Goal: Feedback & Contribution: Submit feedback/report problem

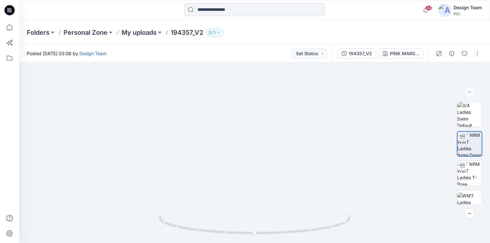
click at [8, 11] on icon at bounding box center [9, 10] width 10 height 10
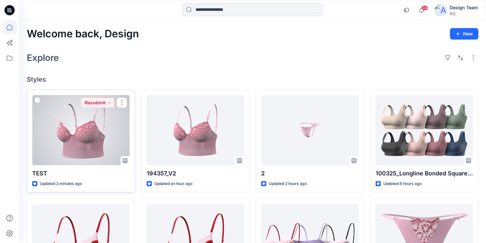
click at [102, 142] on div at bounding box center [80, 130] width 97 height 70
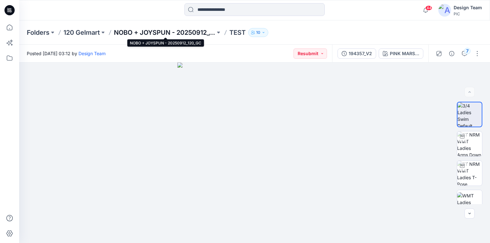
click at [133, 36] on p "NOBO + JOYSPUN - 20250912_120_GC" at bounding box center [164, 32] width 101 height 9
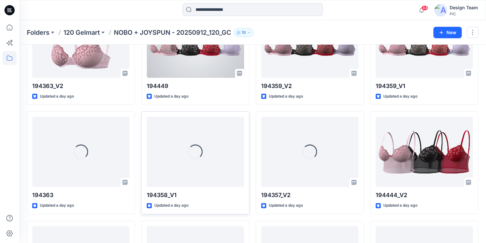
scroll to position [634, 0]
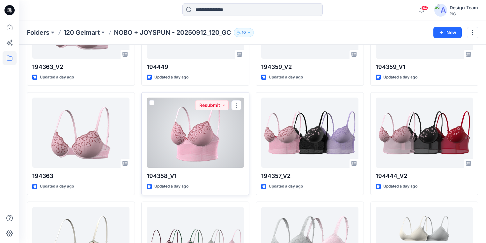
click at [213, 148] on div at bounding box center [195, 133] width 97 height 70
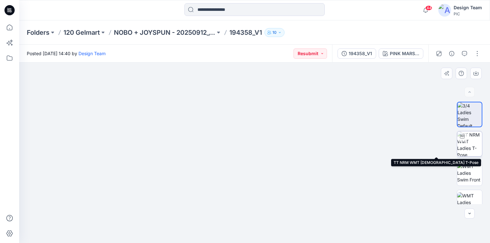
click at [470, 138] on img at bounding box center [469, 143] width 25 height 25
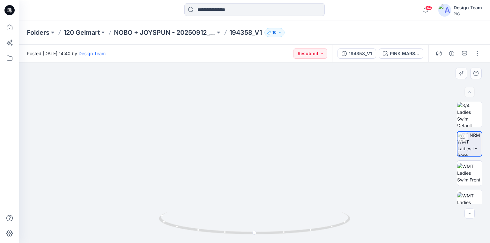
drag, startPoint x: 235, startPoint y: 167, endPoint x: 228, endPoint y: 124, distance: 43.2
click at [463, 54] on icon "button" at bounding box center [464, 53] width 5 height 5
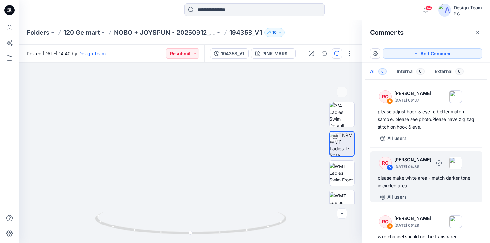
click at [413, 178] on div "please make white area - match darker tone in circled area" at bounding box center [425, 181] width 97 height 15
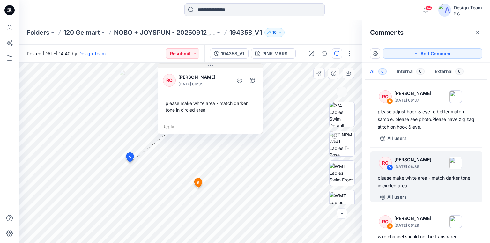
drag, startPoint x: 158, startPoint y: 96, endPoint x: 200, endPoint y: 66, distance: 51.4
click at [200, 66] on button at bounding box center [210, 66] width 105 height 4
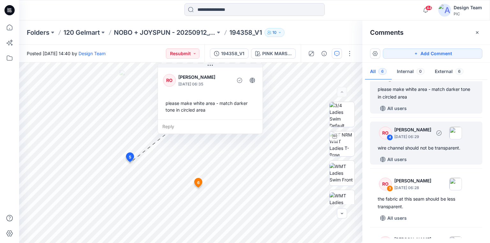
scroll to position [77, 0]
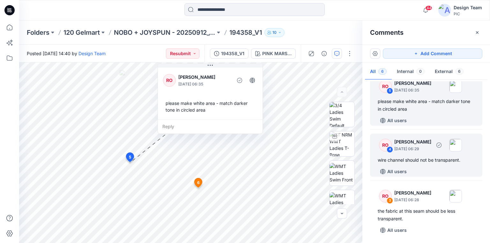
click at [425, 160] on div "wire channel should not be transparent." at bounding box center [425, 160] width 97 height 8
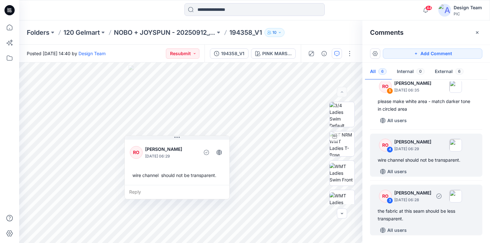
click at [423, 210] on div "the fabric at this seam should be less transparent." at bounding box center [425, 214] width 97 height 15
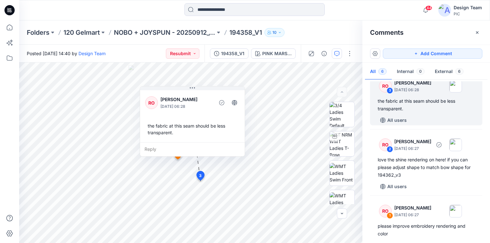
scroll to position [202, 0]
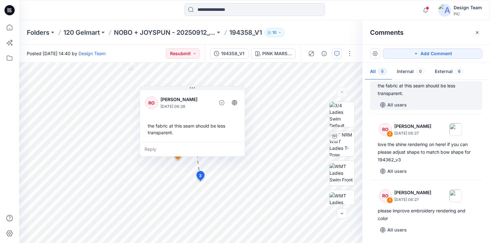
click at [11, 11] on icon at bounding box center [9, 10] width 10 height 10
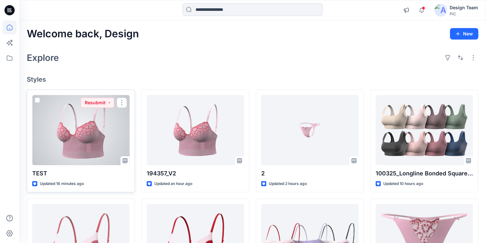
click at [97, 142] on div at bounding box center [80, 130] width 97 height 70
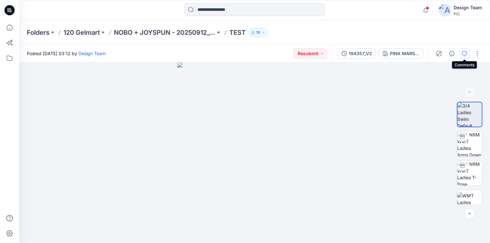
click at [463, 55] on icon "button" at bounding box center [464, 53] width 5 height 5
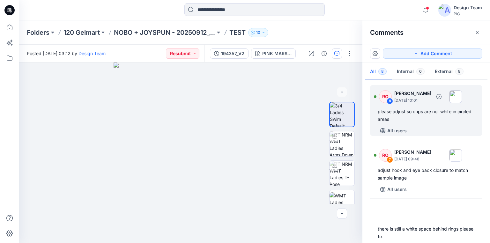
click at [423, 110] on div "please adjust so cups are not white in circled areas" at bounding box center [425, 115] width 97 height 15
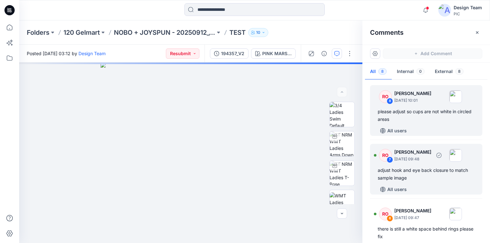
click at [418, 172] on div "adjust hook and eye back closure to match sample image" at bounding box center [425, 173] width 97 height 15
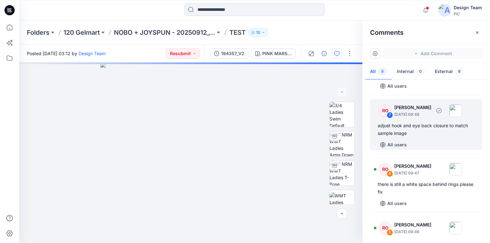
scroll to position [51, 0]
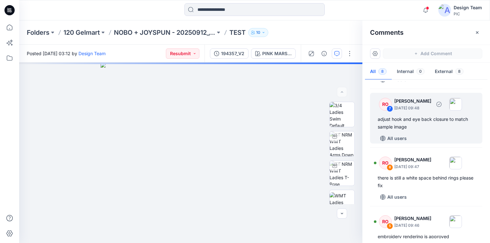
click at [409, 118] on div "adjust hook and eye back closure to match sample image" at bounding box center [425, 122] width 97 height 15
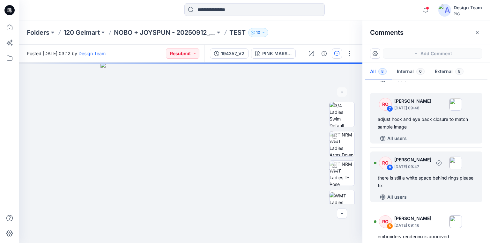
click at [396, 179] on div "there is still a white space behind rings please fix" at bounding box center [425, 181] width 97 height 15
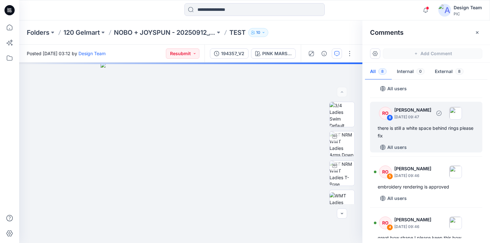
scroll to position [102, 0]
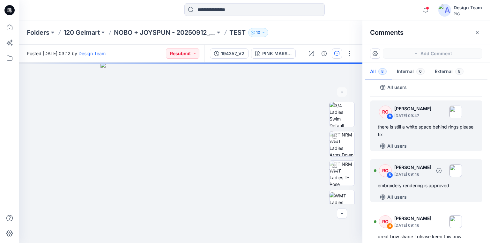
click at [408, 187] on div "embroidery rendering is approved" at bounding box center [425, 186] width 97 height 8
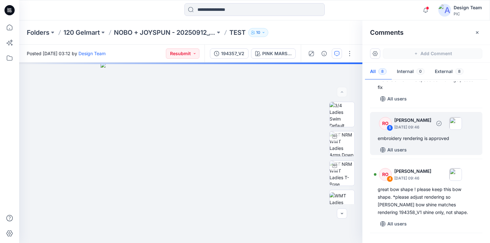
scroll to position [153, 0]
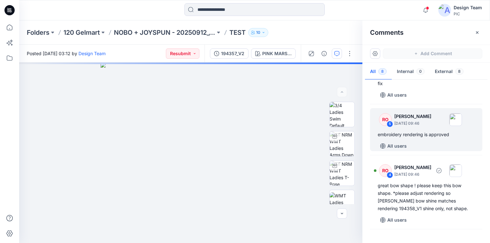
click at [408, 187] on div "great bow shape ! please keep this bow shape. *please adjust rendering so satin…" at bounding box center [425, 197] width 97 height 31
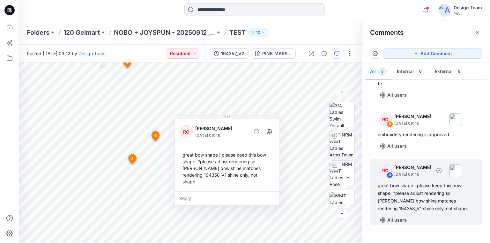
click at [441, 207] on div "great bow shape ! please keep this bow shape. *please adjust rendering so satin…" at bounding box center [425, 197] width 97 height 31
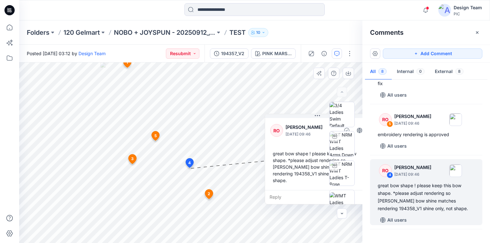
drag, startPoint x: 230, startPoint y: 119, endPoint x: 322, endPoint y: 117, distance: 91.2
click at [322, 117] on div "PINK MARSHMALLOW Loading... Material Properties Loading... 9 1 RO Raquel Ortiz …" at bounding box center [190, 152] width 343 height 180
click at [279, 190] on div "Reply" at bounding box center [318, 197] width 105 height 14
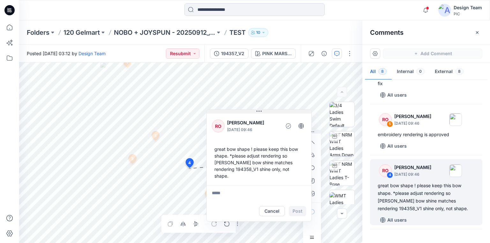
drag, startPoint x: 302, startPoint y: 115, endPoint x: 242, endPoint y: 111, distance: 59.8
click at [242, 111] on button at bounding box center [259, 112] width 105 height 4
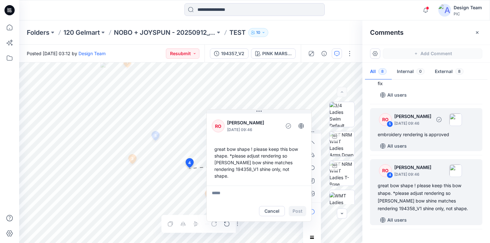
click at [437, 150] on div "All users" at bounding box center [429, 146] width 105 height 10
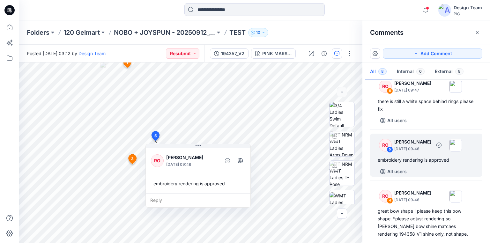
scroll to position [102, 0]
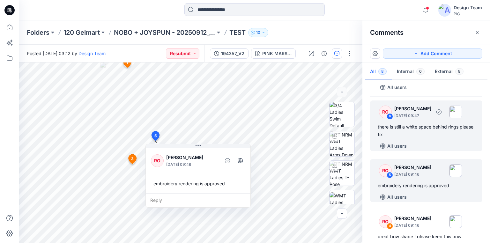
click at [428, 127] on div "there is still a white space behind rings please fix" at bounding box center [425, 130] width 97 height 15
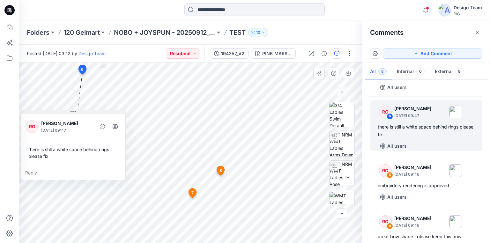
drag, startPoint x: 106, startPoint y: 125, endPoint x: 56, endPoint y: 112, distance: 52.0
click at [56, 112] on button at bounding box center [73, 112] width 105 height 4
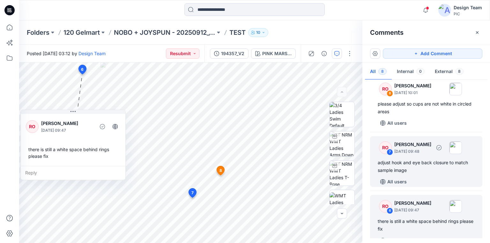
scroll to position [0, 0]
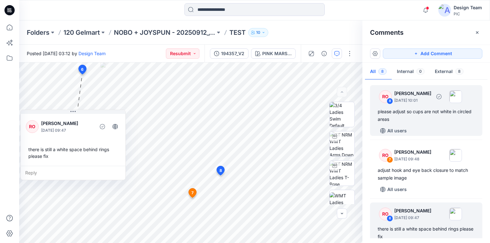
click at [394, 106] on div "RO 8 Raquel Ortiz October 11, 2025 10:01 please adjust so cups are not white in…" at bounding box center [426, 110] width 112 height 51
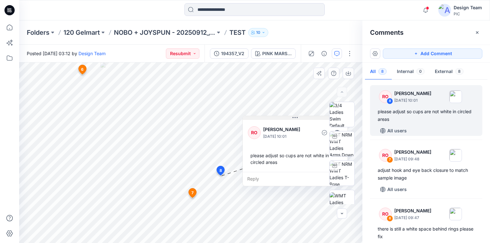
drag, startPoint x: 230, startPoint y: 125, endPoint x: 291, endPoint y: 119, distance: 60.6
click at [291, 119] on button at bounding box center [295, 118] width 105 height 4
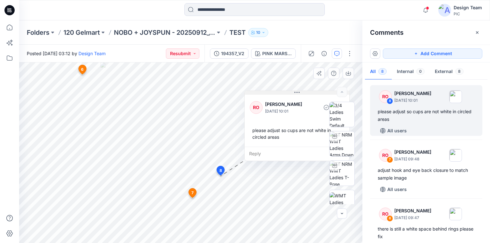
drag, startPoint x: 287, startPoint y: 117, endPoint x: 289, endPoint y: 92, distance: 25.3
click at [289, 92] on button at bounding box center [297, 93] width 105 height 4
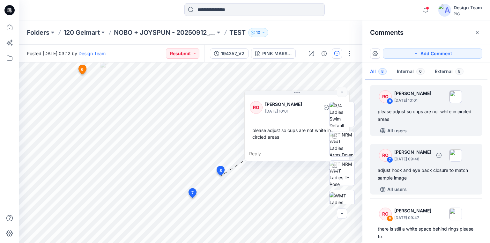
click at [417, 173] on div "adjust hook and eye back closure to match sample image" at bounding box center [425, 173] width 97 height 15
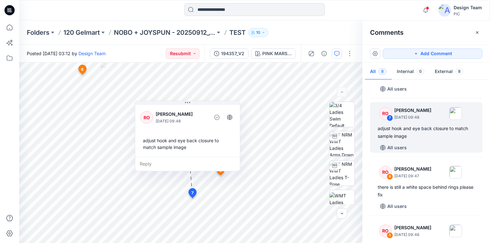
scroll to position [51, 0]
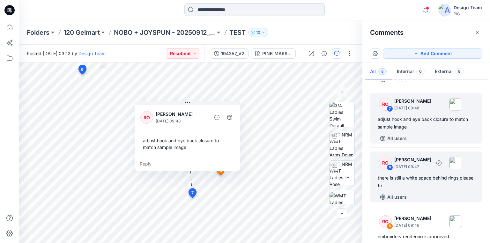
click at [413, 176] on div "there is still a white space behind rings please fix" at bounding box center [425, 181] width 97 height 15
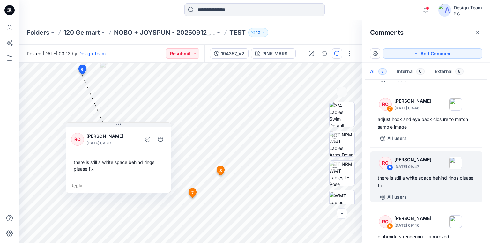
click at [12, 119] on div at bounding box center [10, 131] width 14 height 223
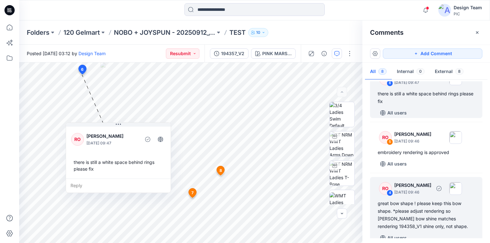
scroll to position [153, 0]
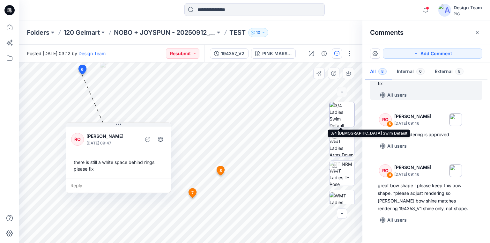
click at [342, 117] on img at bounding box center [341, 114] width 25 height 25
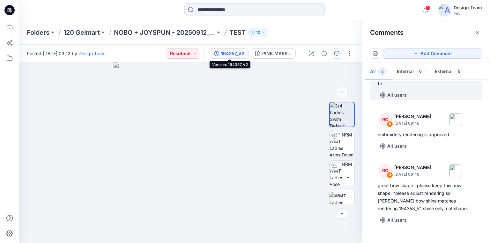
click at [231, 53] on div "194357_V2" at bounding box center [232, 53] width 23 height 7
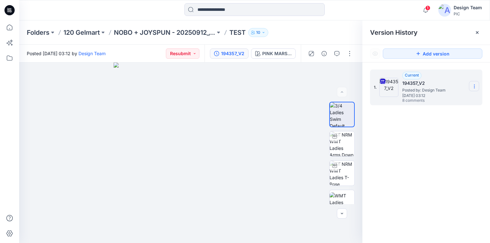
click at [473, 85] on icon at bounding box center [473, 86] width 5 height 5
click at [433, 99] on span "Download Source BW File" at bounding box center [442, 99] width 54 height 8
drag, startPoint x: 429, startPoint y: 157, endPoint x: 430, endPoint y: 153, distance: 4.3
click at [429, 155] on div "1. Current 194357_V2 Posted by: Design Team Saturday, October 11, 2025 03:12 8 …" at bounding box center [426, 157] width 128 height 190
click at [473, 85] on icon at bounding box center [473, 86] width 5 height 5
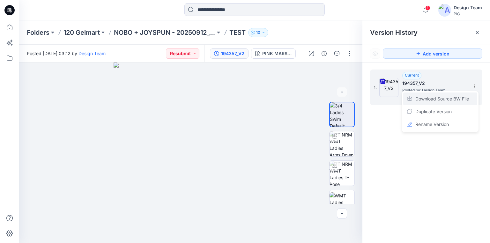
click at [437, 97] on span "Download Source BW File" at bounding box center [442, 99] width 54 height 8
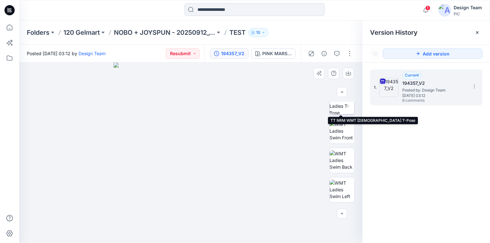
scroll to position [102, 0]
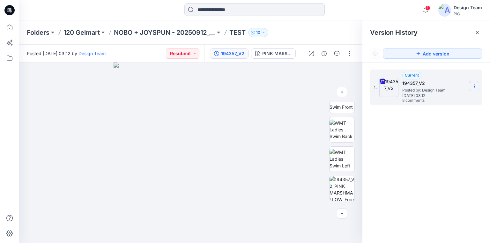
click at [474, 85] on icon at bounding box center [474, 85] width 0 height 0
click at [429, 98] on span "Download Source BW File" at bounding box center [442, 99] width 54 height 8
drag, startPoint x: 417, startPoint y: 152, endPoint x: 413, endPoint y: 152, distance: 3.8
click at [417, 152] on div "1. Current 194357_V2 Posted by: Design Team Saturday, October 11, 2025 03:12 8 …" at bounding box center [426, 157] width 128 height 190
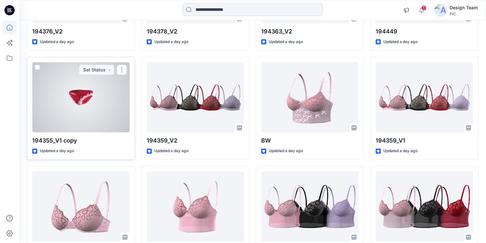
scroll to position [852, 0]
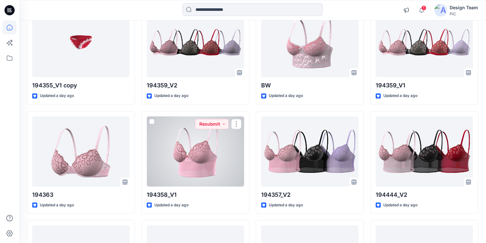
click at [205, 167] on div at bounding box center [195, 151] width 97 height 70
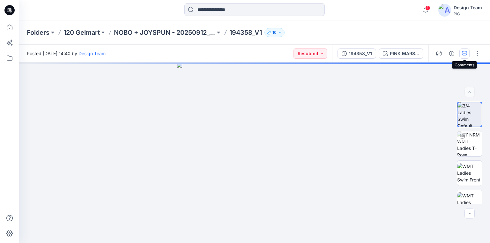
drag, startPoint x: 465, startPoint y: 54, endPoint x: 461, endPoint y: 52, distance: 4.3
click at [465, 54] on icon "button" at bounding box center [464, 53] width 5 height 5
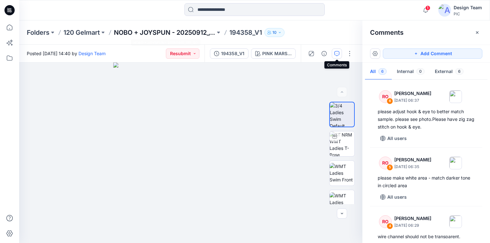
click at [206, 33] on p "NOBO + JOYSPUN - 20250912_120_GC" at bounding box center [164, 32] width 101 height 9
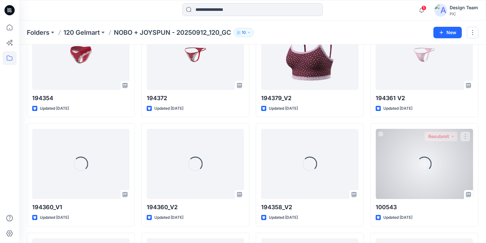
scroll to position [1590, 0]
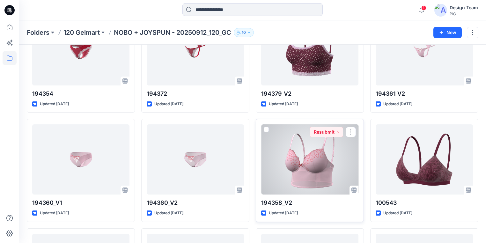
click at [313, 172] on div at bounding box center [309, 159] width 97 height 70
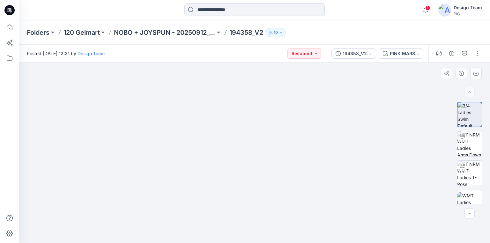
drag, startPoint x: 303, startPoint y: 173, endPoint x: 303, endPoint y: 150, distance: 22.7
click at [365, 53] on div "194358_V2 NEW PATTERN" at bounding box center [356, 53] width 29 height 7
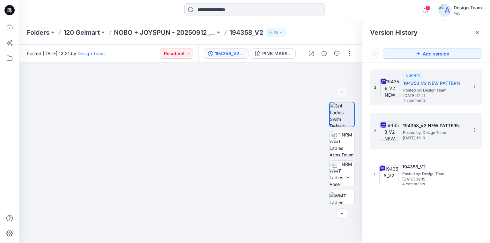
click at [435, 129] on h5 "194358_V2 NEW PATTERN" at bounding box center [435, 126] width 64 height 8
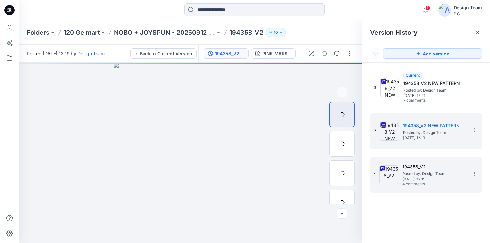
click at [424, 170] on h5 "194358_V2" at bounding box center [434, 167] width 64 height 8
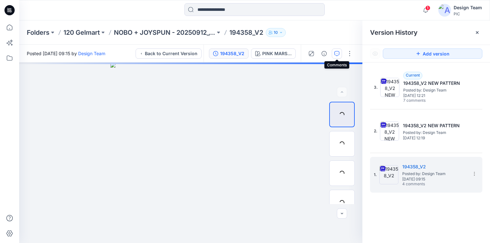
click at [335, 52] on icon "button" at bounding box center [336, 53] width 5 height 5
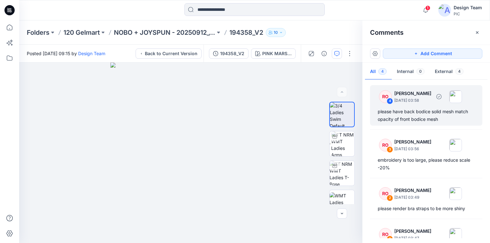
click at [427, 112] on div "please have back bodice solid mesh match opacity of front bodice mesh" at bounding box center [425, 115] width 97 height 15
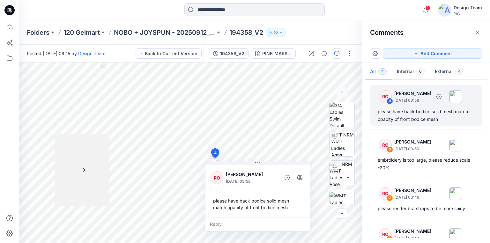
click at [413, 113] on div "please have back bodice solid mesh match opacity of front bodice mesh" at bounding box center [425, 115] width 97 height 15
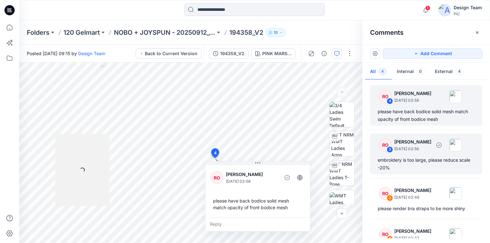
click at [402, 158] on div "embroidery is too large, please reduce scale -20%" at bounding box center [425, 163] width 97 height 15
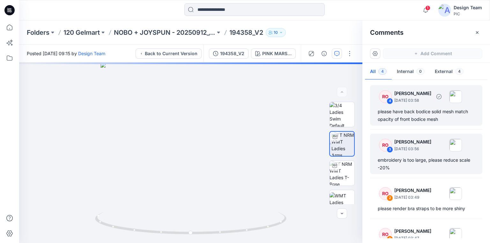
click at [412, 119] on div "please have back bodice solid mesh match opacity of front bodice mesh" at bounding box center [425, 115] width 97 height 15
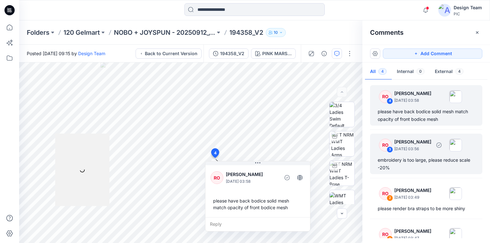
click at [415, 161] on div "embroidery is too large, please reduce scale -20%" at bounding box center [425, 163] width 97 height 15
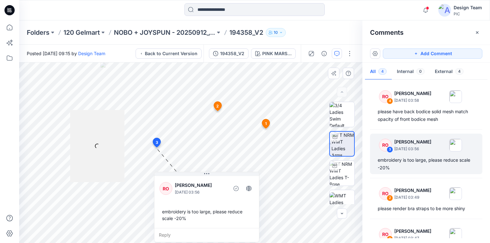
drag, startPoint x: 201, startPoint y: 152, endPoint x: 208, endPoint y: 194, distance: 42.7
click at [208, 194] on div "RO [PERSON_NAME] [DATE] 03:56 embroidery is too large, please reduce scale -20%…" at bounding box center [206, 207] width 105 height 70
click at [203, 31] on p "NOBO + JOYSPUN - 20250912_120_GC" at bounding box center [164, 32] width 101 height 9
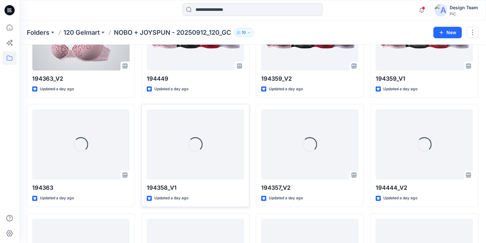
scroll to position [634, 0]
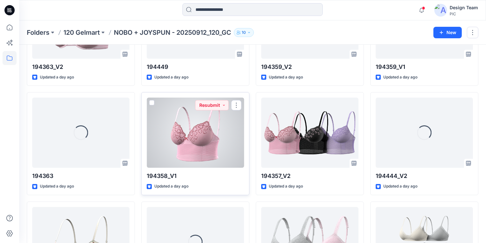
click at [209, 144] on div at bounding box center [195, 133] width 97 height 70
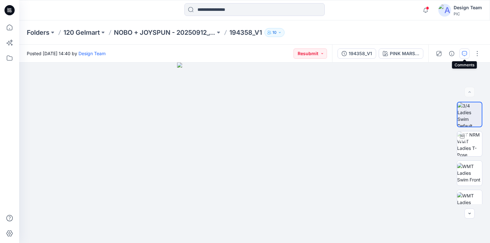
click at [463, 53] on icon "button" at bounding box center [464, 53] width 5 height 5
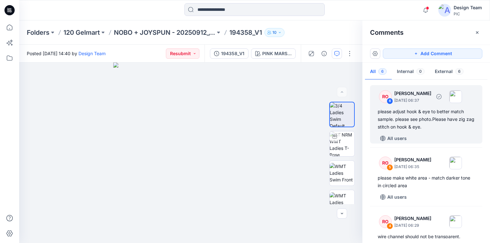
click at [407, 115] on div "please adjust hook & eye to better match sample. please see photo.Please have z…" at bounding box center [425, 119] width 97 height 23
click at [411, 117] on div "please adjust hook & eye to better match sample. please see photo.Please have z…" at bounding box center [425, 119] width 97 height 23
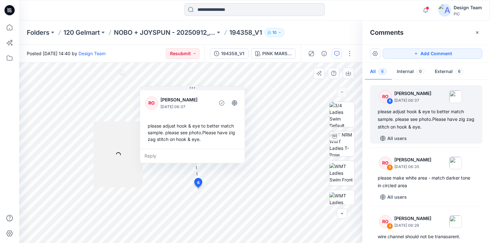
click at [150, 153] on div "Reply" at bounding box center [192, 156] width 105 height 14
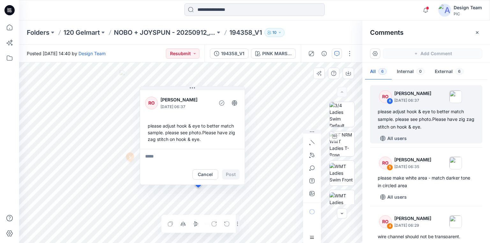
click at [289, 243] on html "Notifications Your style 194357_V3 is ready 26 minutes ago [PERSON_NAME] commen…" at bounding box center [245, 121] width 490 height 243
click at [13, 37] on div "Notifications Your style 194357_V3 is ready 26 minutes ago [PERSON_NAME] commen…" at bounding box center [245, 121] width 490 height 243
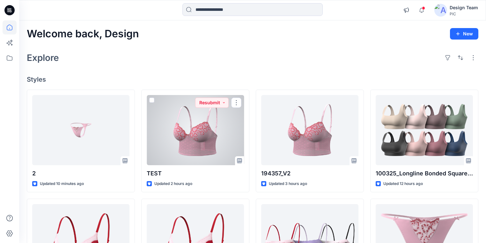
click at [215, 141] on div at bounding box center [195, 130] width 97 height 70
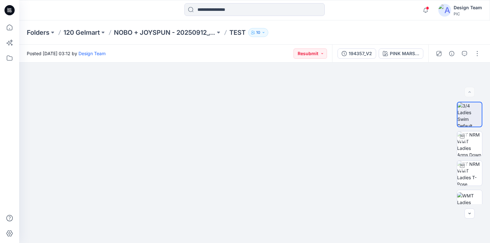
click at [9, 11] on icon at bounding box center [9, 10] width 10 height 10
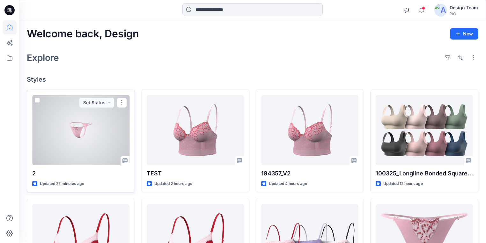
click at [74, 142] on div at bounding box center [80, 130] width 97 height 70
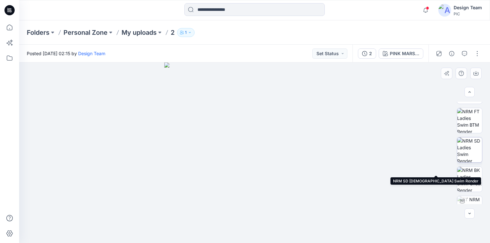
scroll to position [204, 0]
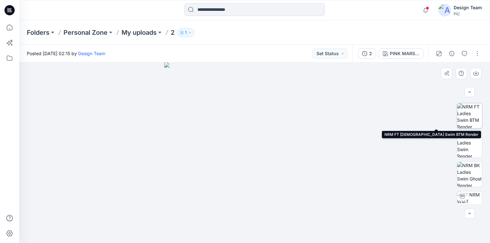
click at [473, 117] on img at bounding box center [469, 115] width 25 height 25
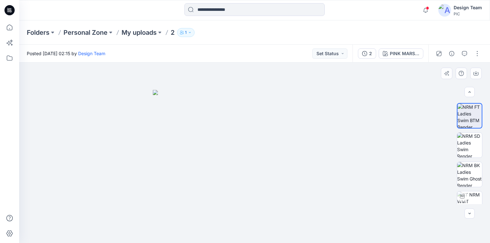
click at [272, 111] on img at bounding box center [254, 166] width 203 height 153
click at [143, 32] on p "My uploads" at bounding box center [138, 32] width 35 height 9
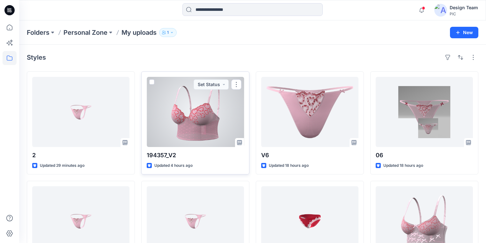
click at [196, 128] on div at bounding box center [195, 112] width 97 height 70
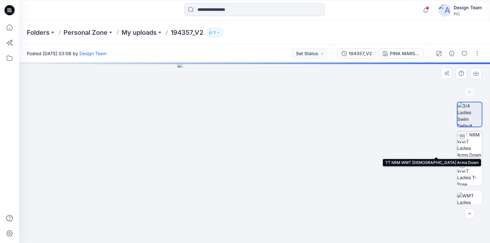
click at [471, 142] on img at bounding box center [469, 143] width 25 height 25
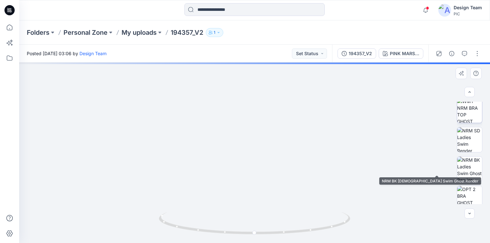
scroll to position [187, 0]
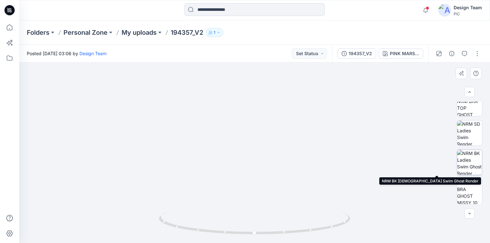
click at [472, 160] on img at bounding box center [469, 162] width 25 height 25
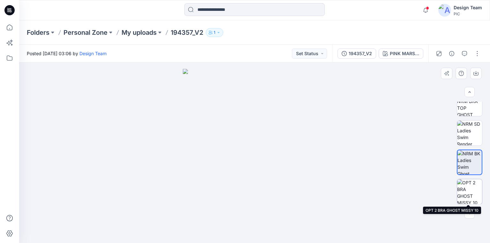
click at [472, 186] on img at bounding box center [469, 191] width 25 height 25
